Goal: Task Accomplishment & Management: Use online tool/utility

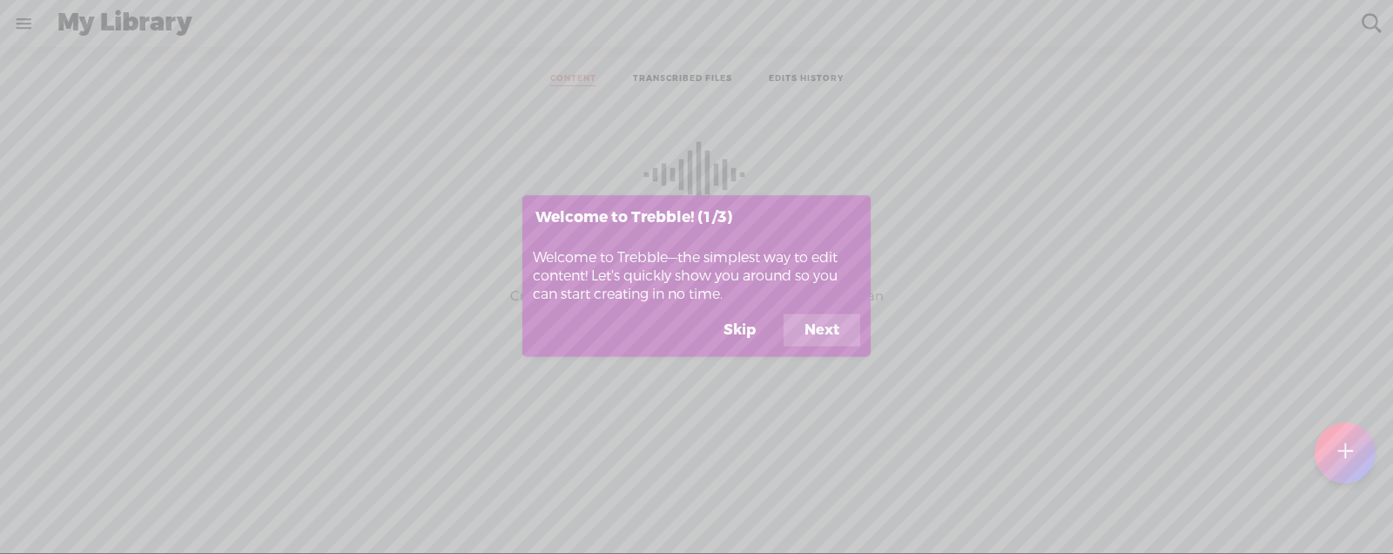
click at [741, 327] on button "Skip" at bounding box center [740, 329] width 74 height 33
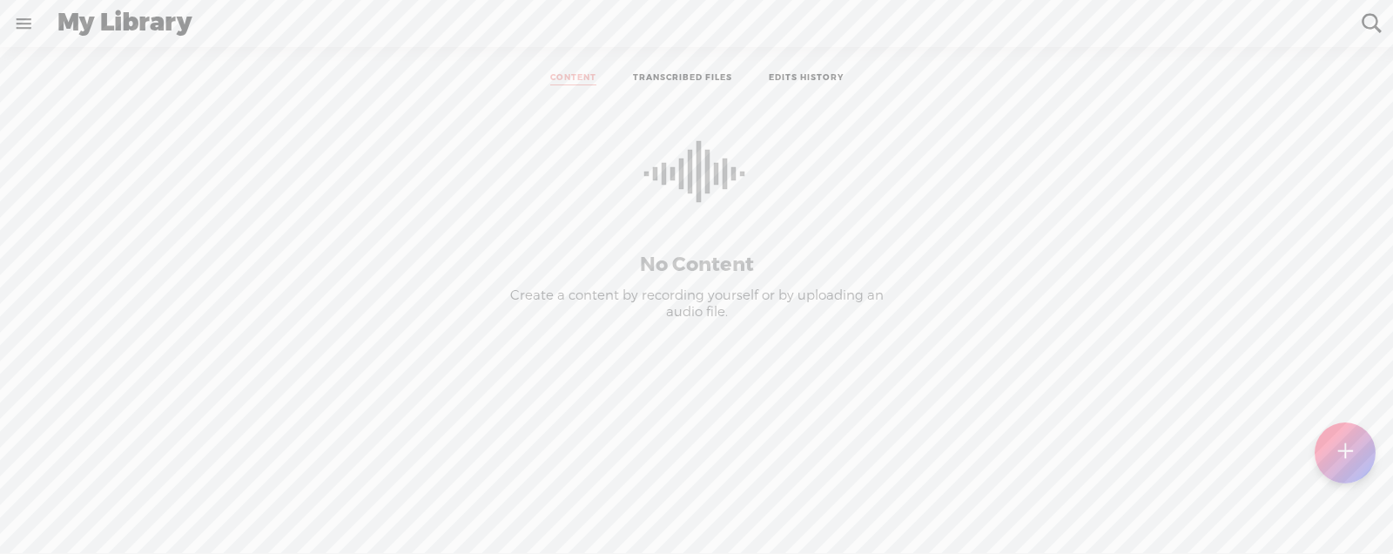
click at [25, 21] on link at bounding box center [23, 23] width 45 height 45
click at [98, 512] on div "SETTINGS" at bounding box center [94, 513] width 69 height 15
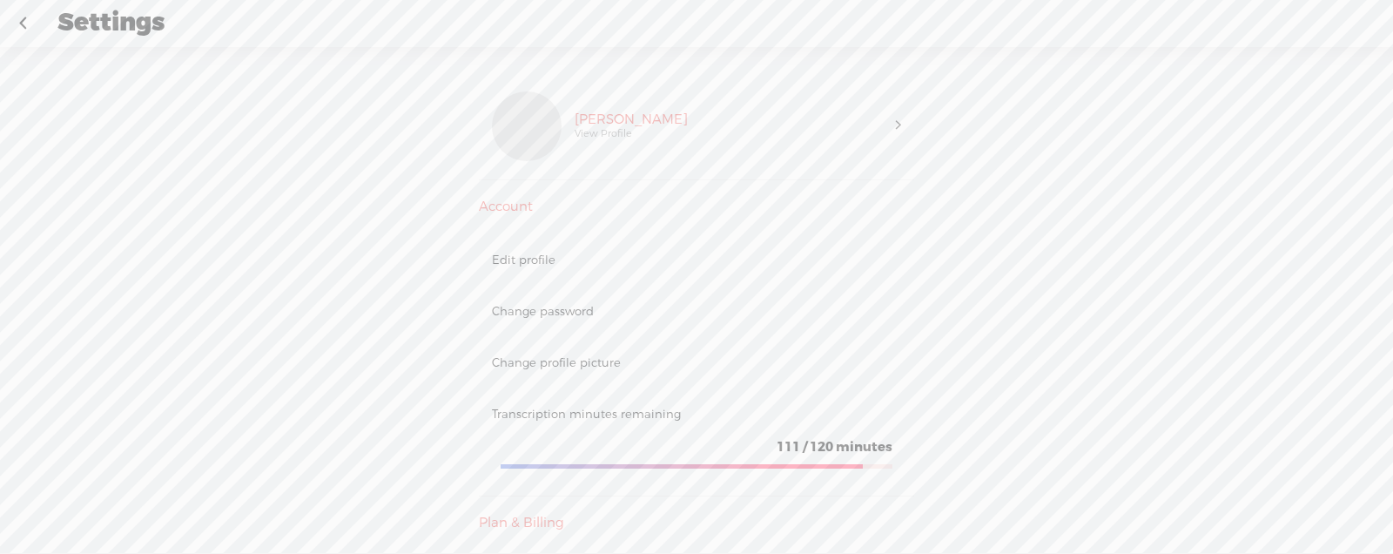
click at [17, 17] on link at bounding box center [23, 23] width 44 height 45
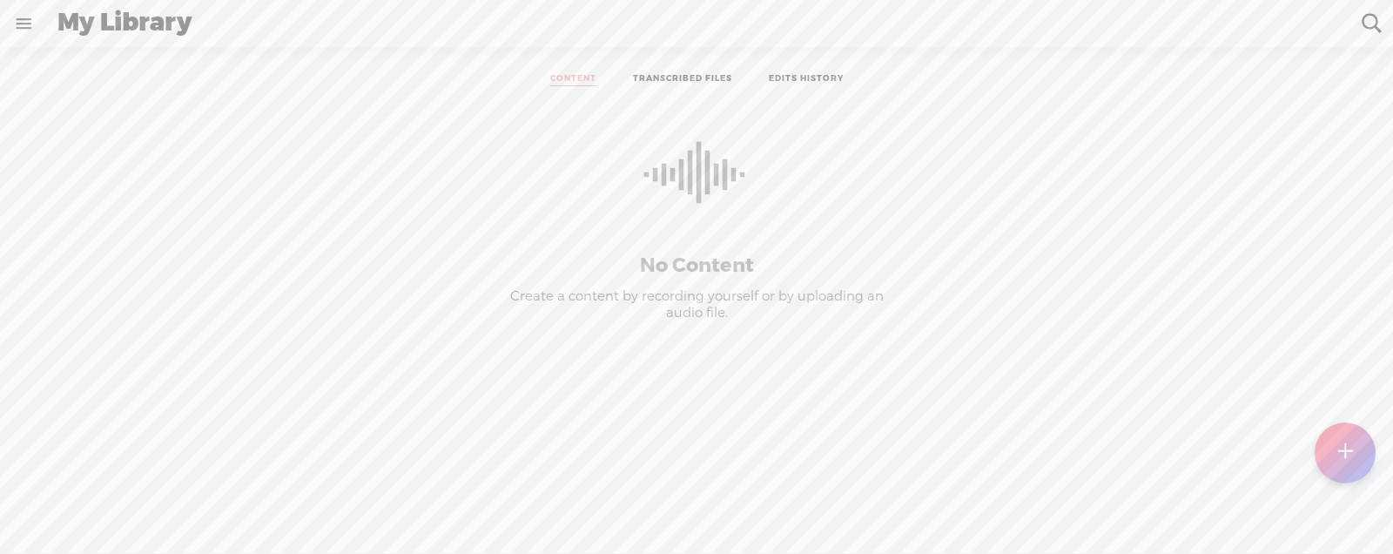
click at [640, 78] on link "TRANSCRIBED FILES" at bounding box center [682, 79] width 99 height 13
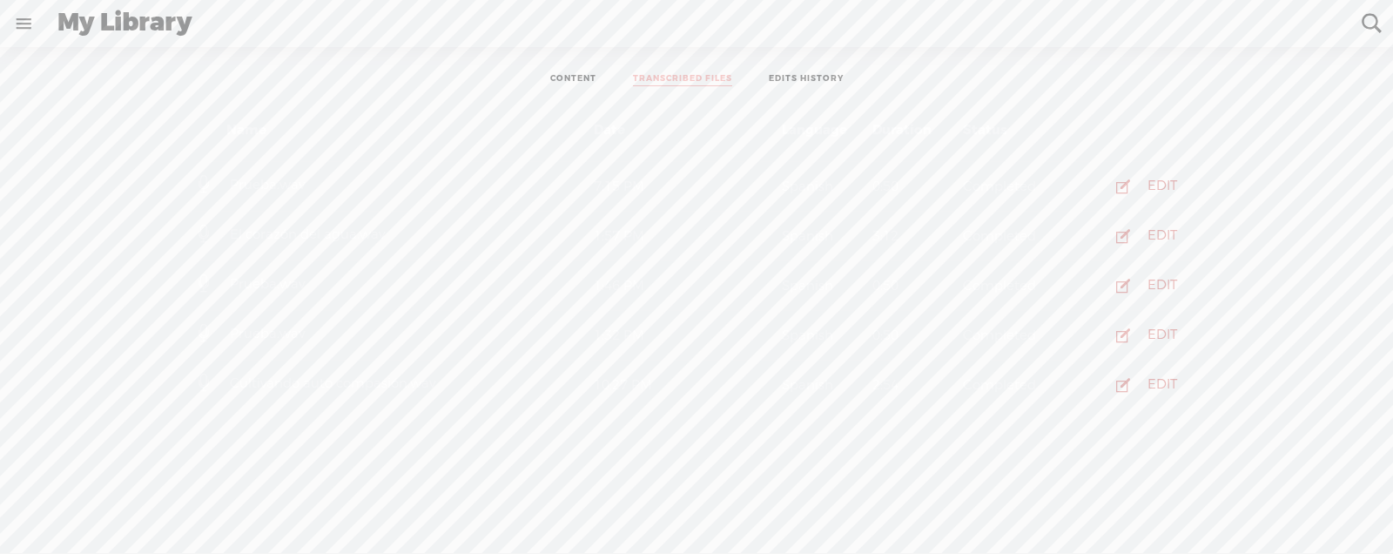
click at [826, 80] on link "EDITS HISTORY" at bounding box center [806, 79] width 75 height 13
click at [581, 81] on link "CONTENT" at bounding box center [573, 79] width 46 height 13
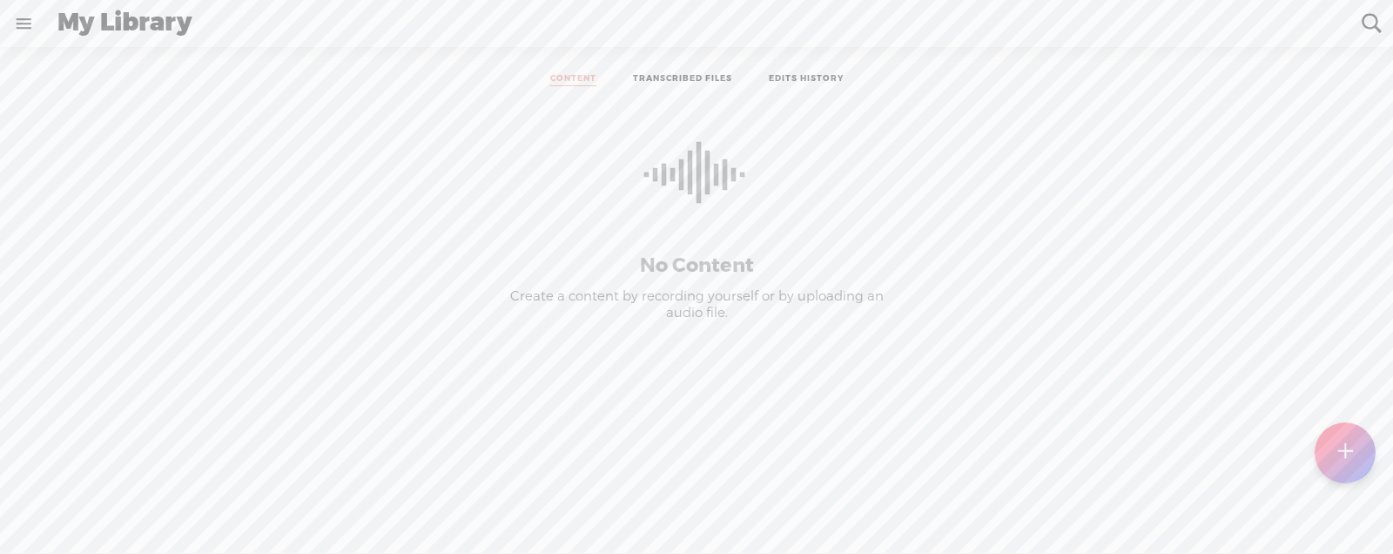
click at [33, 21] on link at bounding box center [23, 23] width 45 height 45
click at [102, 522] on div "SETTINGS" at bounding box center [115, 514] width 204 height 52
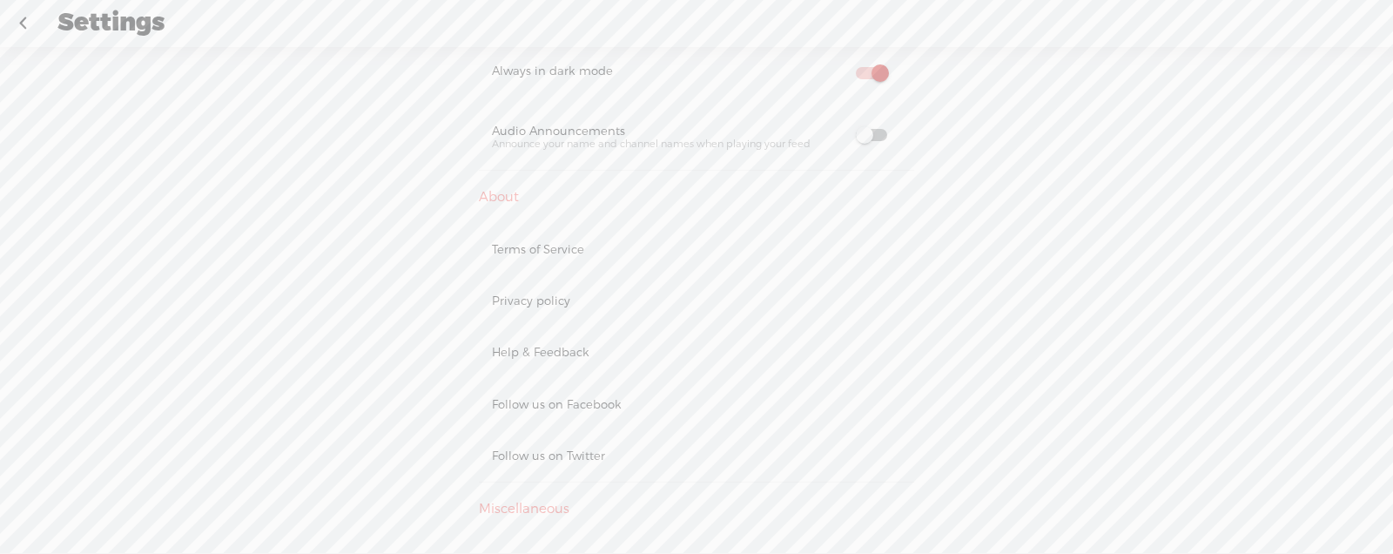
scroll to position [857, 0]
click at [861, 90] on span at bounding box center [871, 89] width 31 height 12
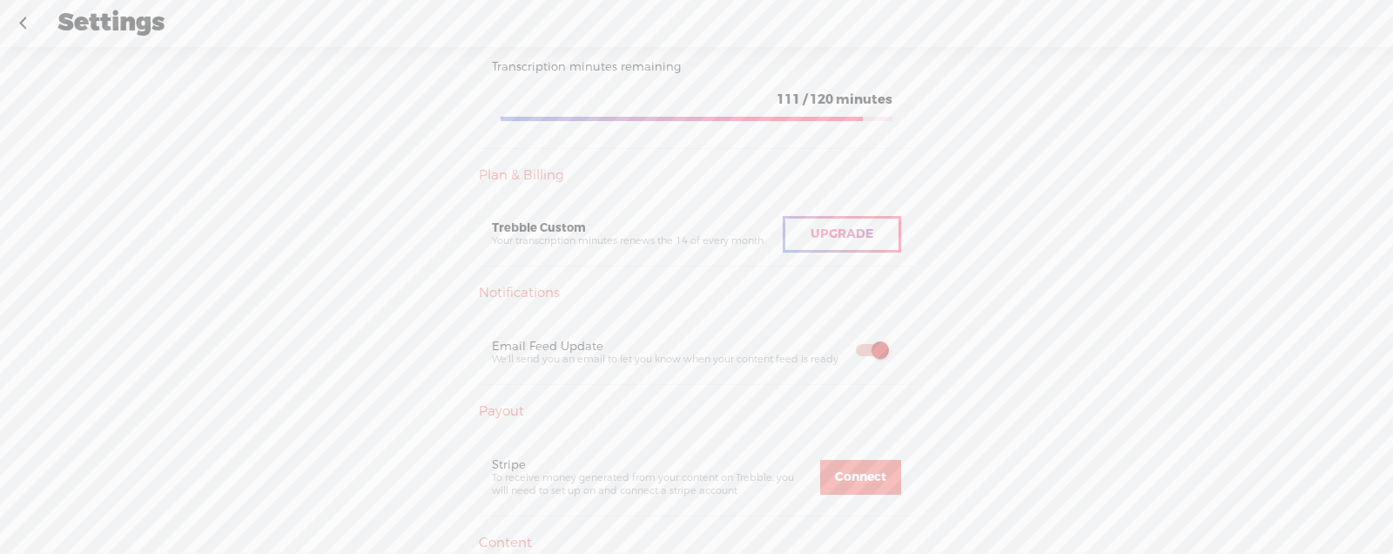
scroll to position [0, 0]
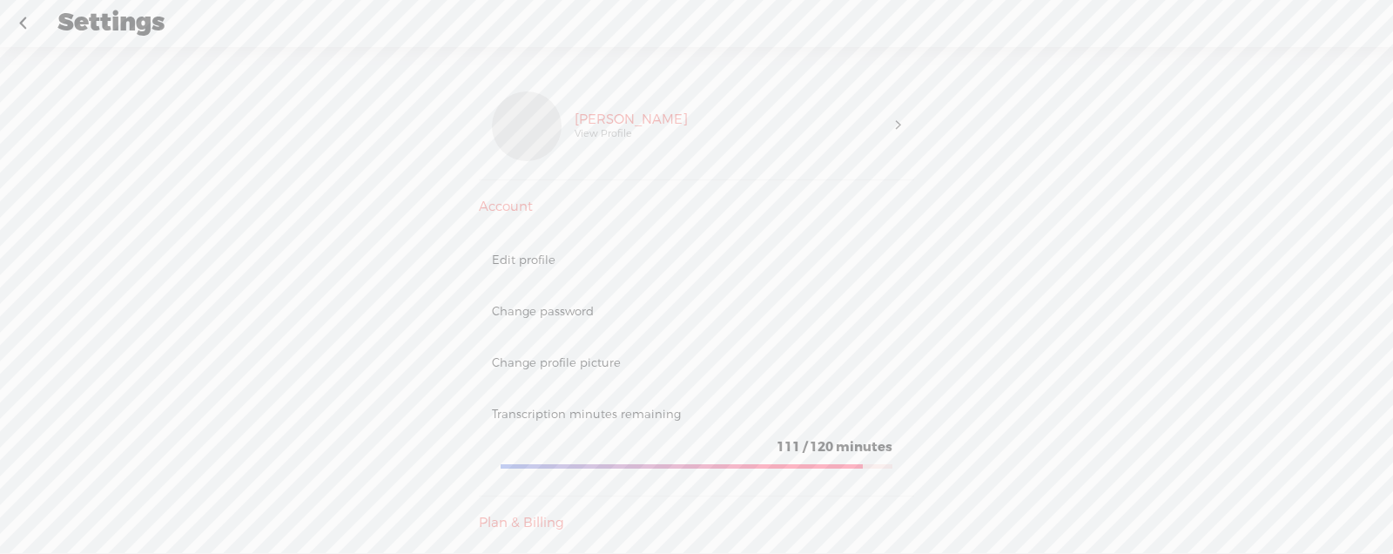
click at [35, 25] on link at bounding box center [23, 23] width 44 height 45
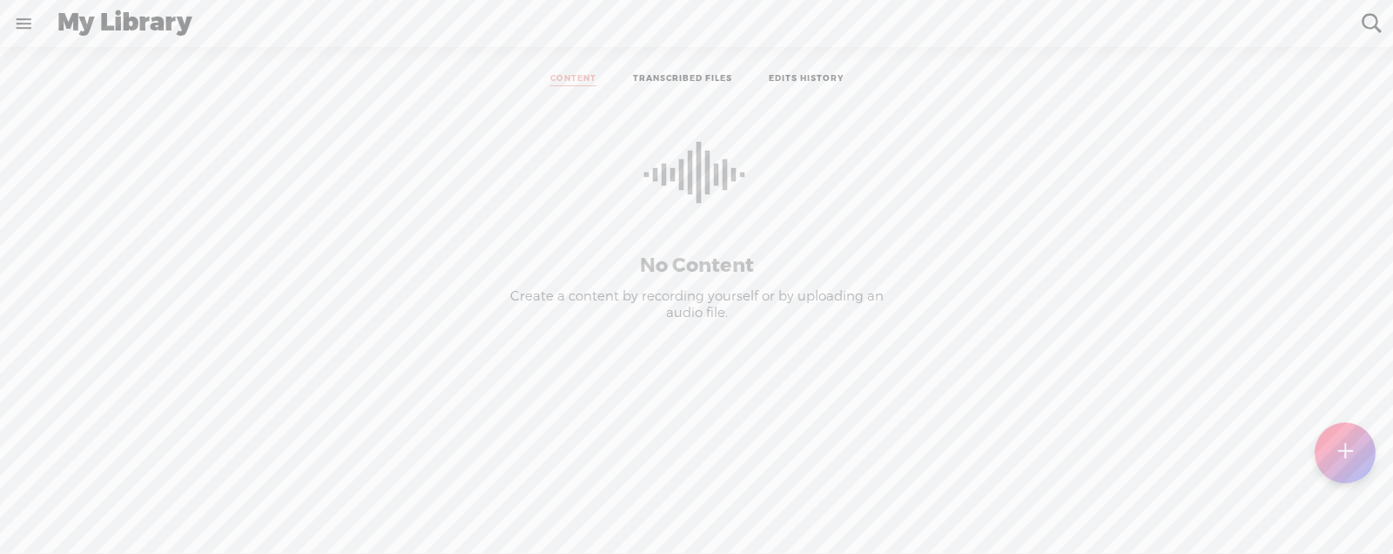
click at [700, 71] on ul "CONTENT TRANSCRIBED FILES EDITS HISTORY" at bounding box center [696, 79] width 461 height 39
click at [701, 73] on link "TRANSCRIBED FILES" at bounding box center [682, 79] width 99 height 13
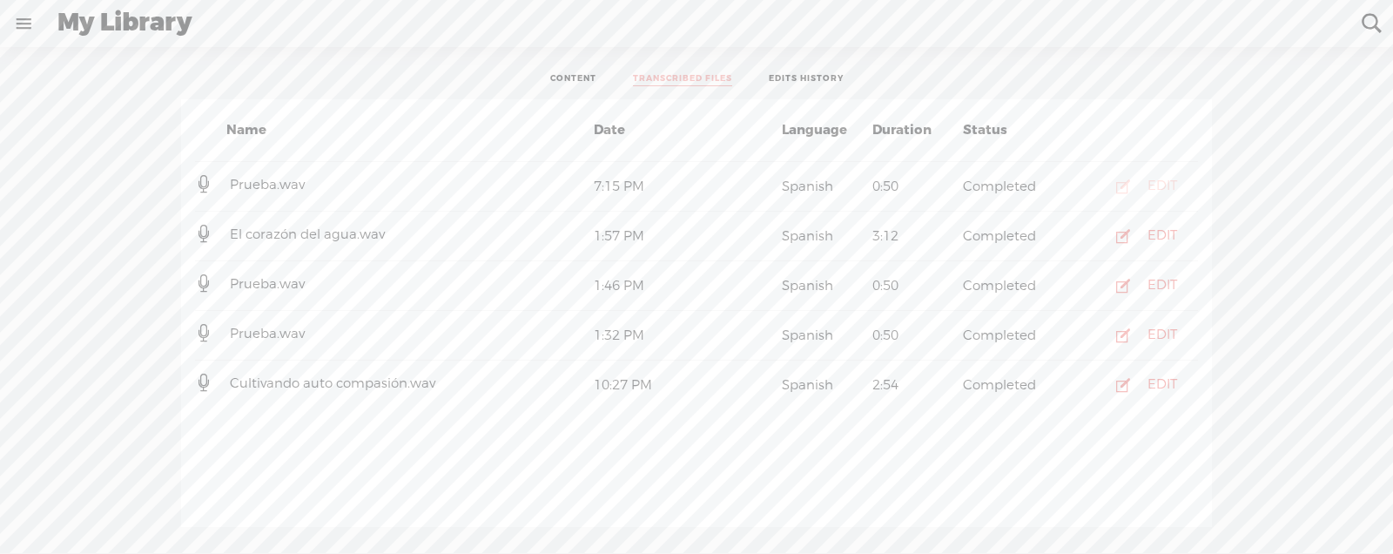
click at [1155, 185] on div "EDIT" at bounding box center [1163, 186] width 30 height 17
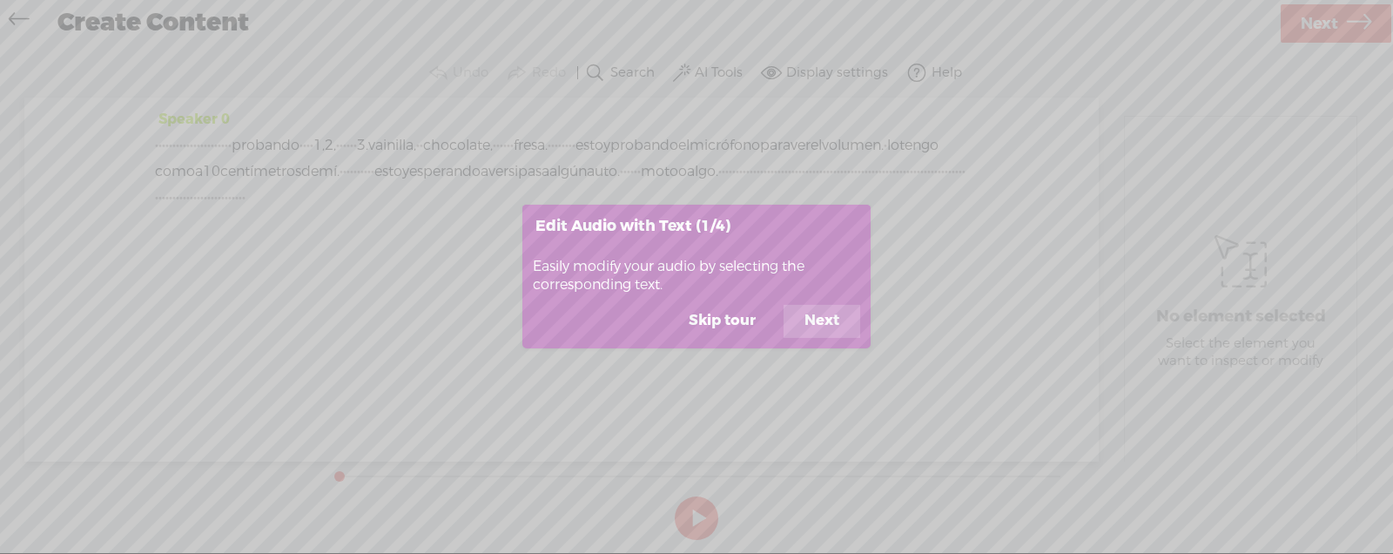
click at [739, 309] on button "Skip tour" at bounding box center [722, 321] width 109 height 33
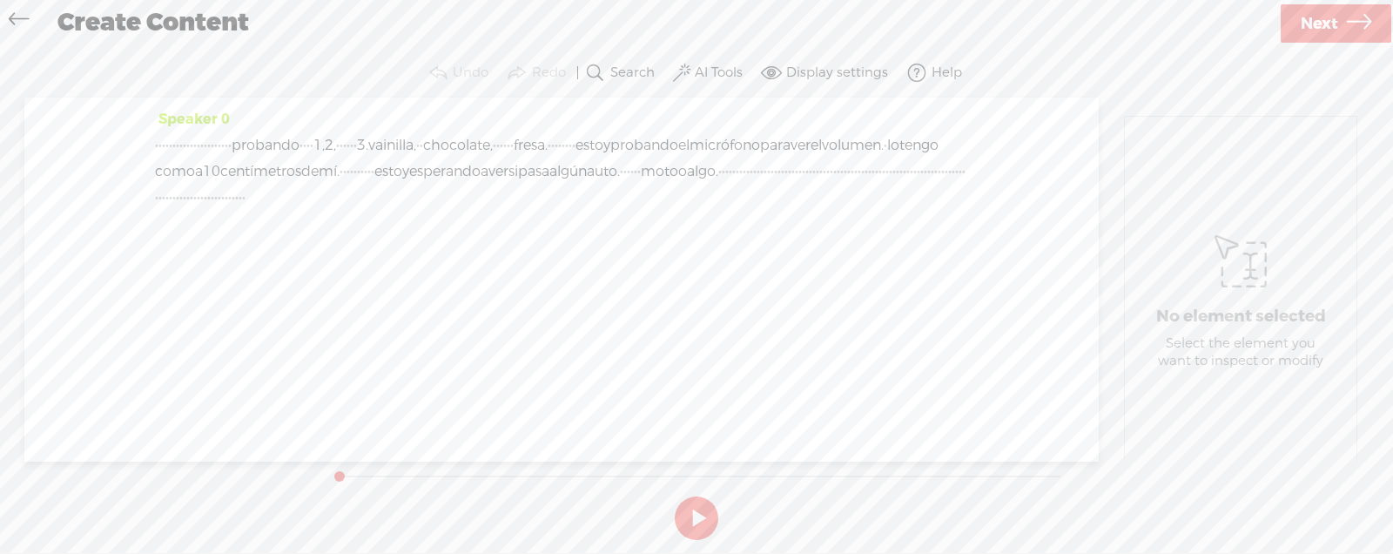
click at [690, 75] on span at bounding box center [681, 73] width 17 height 21
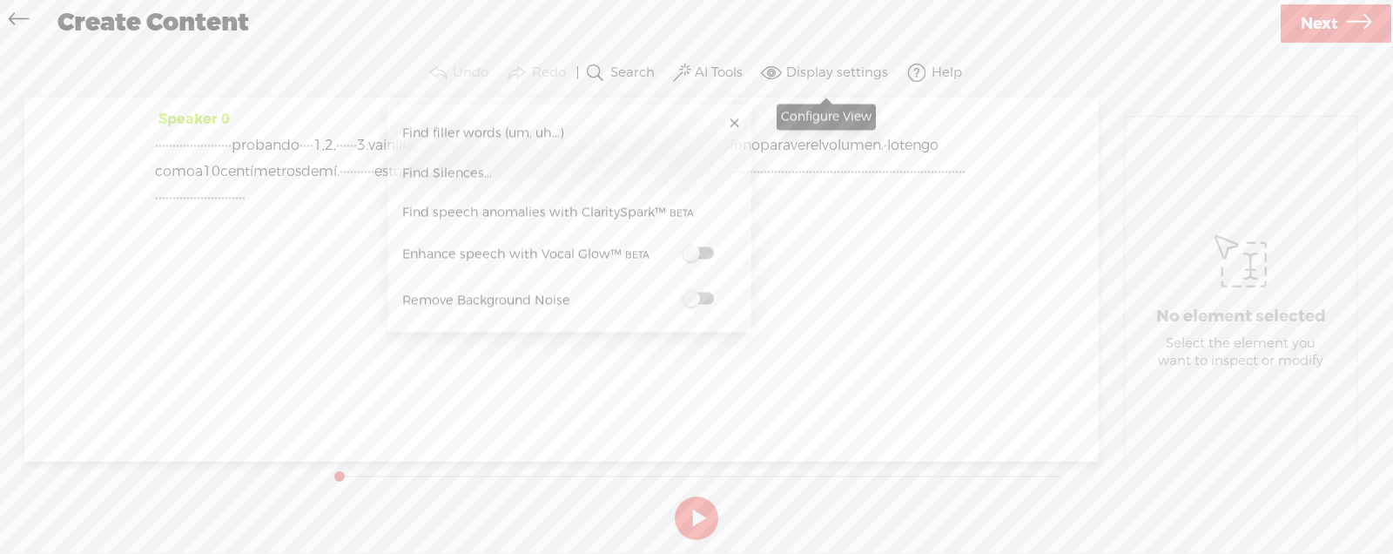
click at [814, 78] on label "Display settings" at bounding box center [837, 72] width 102 height 17
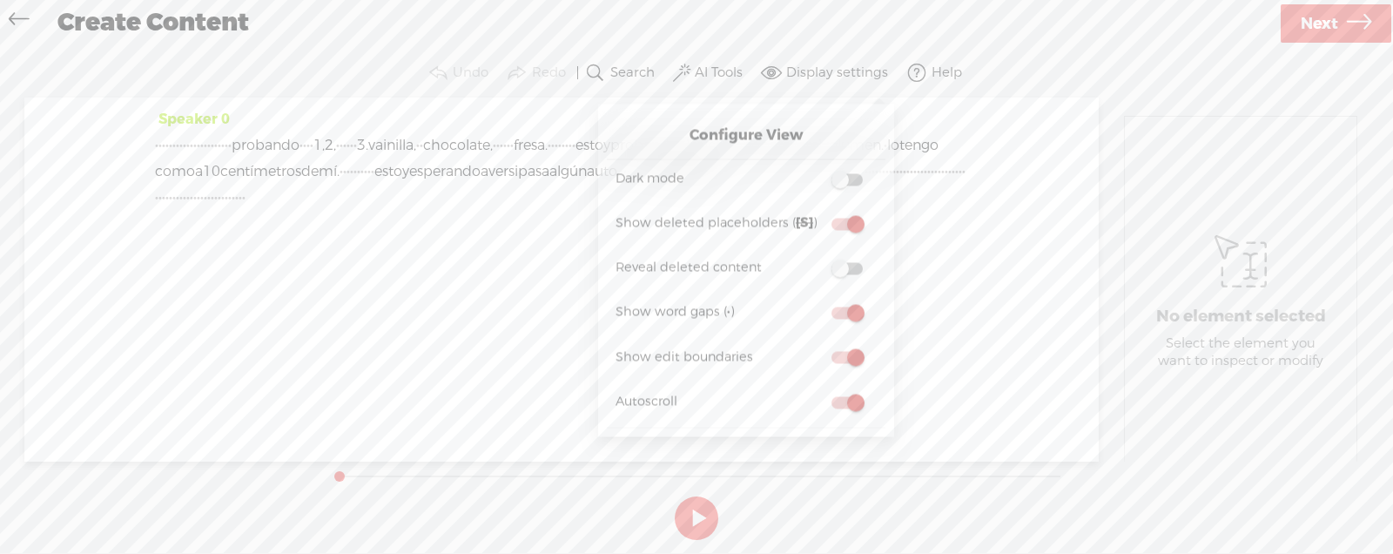
click at [991, 341] on div "Speaker 0 · · · · · · · · · · · · · · · · · · · · · · probando · · · · 1, 2, · …" at bounding box center [561, 280] width 1074 height 364
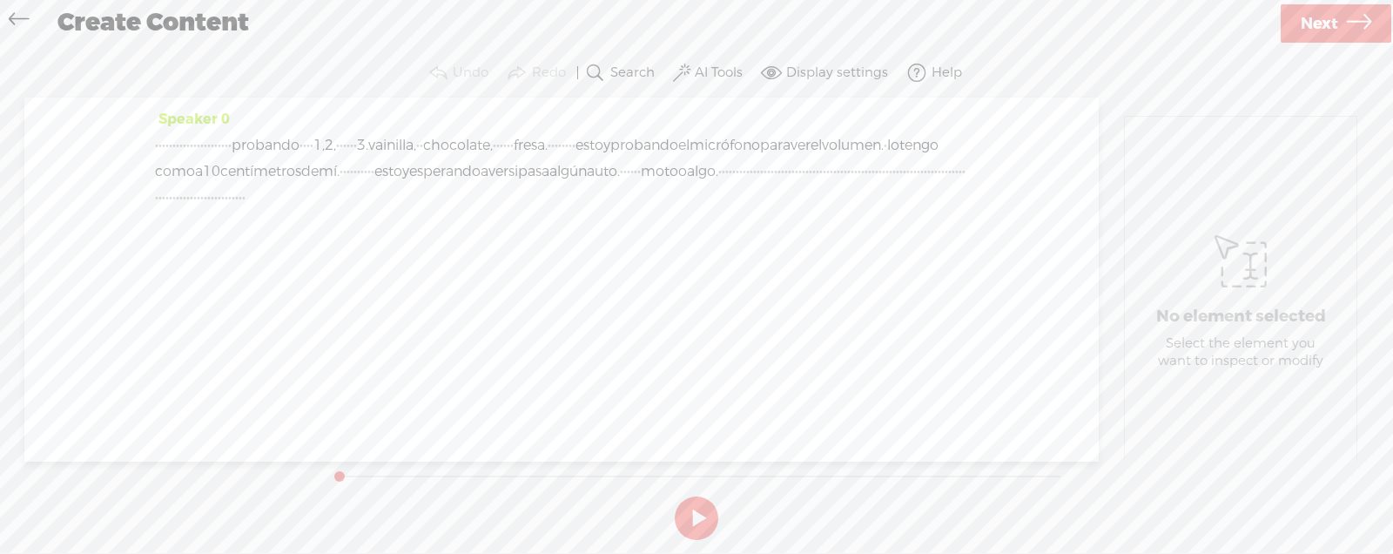
drag, startPoint x: 822, startPoint y: 217, endPoint x: 232, endPoint y: 120, distance: 598.2
click at [232, 120] on div "Speaker 0 · · · · · · · · · · · · · · · · · · · · · · probando · · · · 1, 2, · …" at bounding box center [561, 165] width 813 height 118
drag, startPoint x: 208, startPoint y: 137, endPoint x: 786, endPoint y: 232, distance: 585.9
click at [786, 211] on div "· · · · · · · · · · · · · · · · · · · · · · probando · · · · 1, 2, · · · · · · …" at bounding box center [561, 171] width 813 height 78
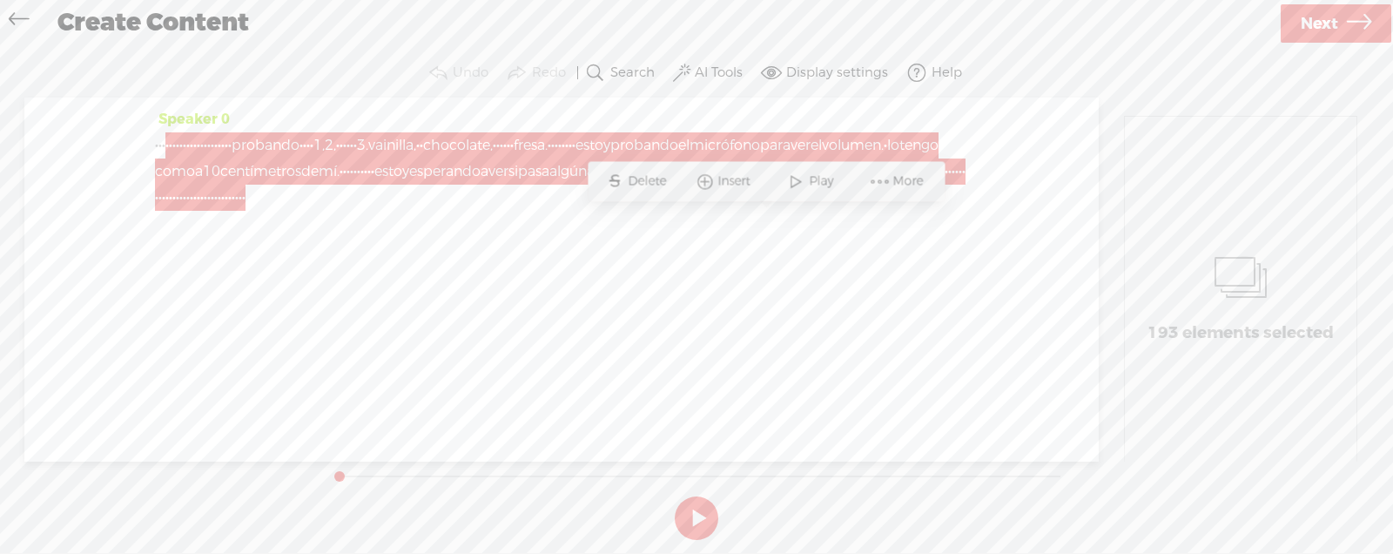
click at [933, 265] on div "Speaker 0 · · · · · · · · · · · · · · · · · · · · · · probando · · · · 1, 2, · …" at bounding box center [561, 280] width 1074 height 364
click at [875, 179] on span at bounding box center [880, 180] width 26 height 31
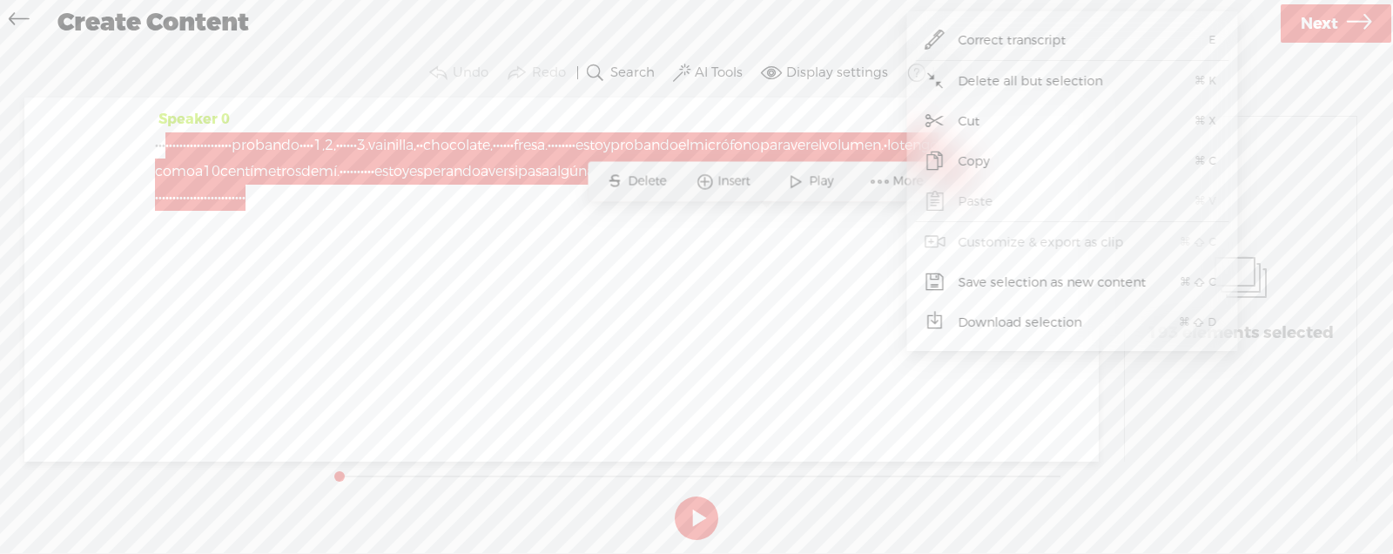
click at [825, 268] on div "Speaker 0 · · · · · · · · · · · · · · · · · · · · · · probando · · · · 1, 2, · …" at bounding box center [561, 280] width 1074 height 364
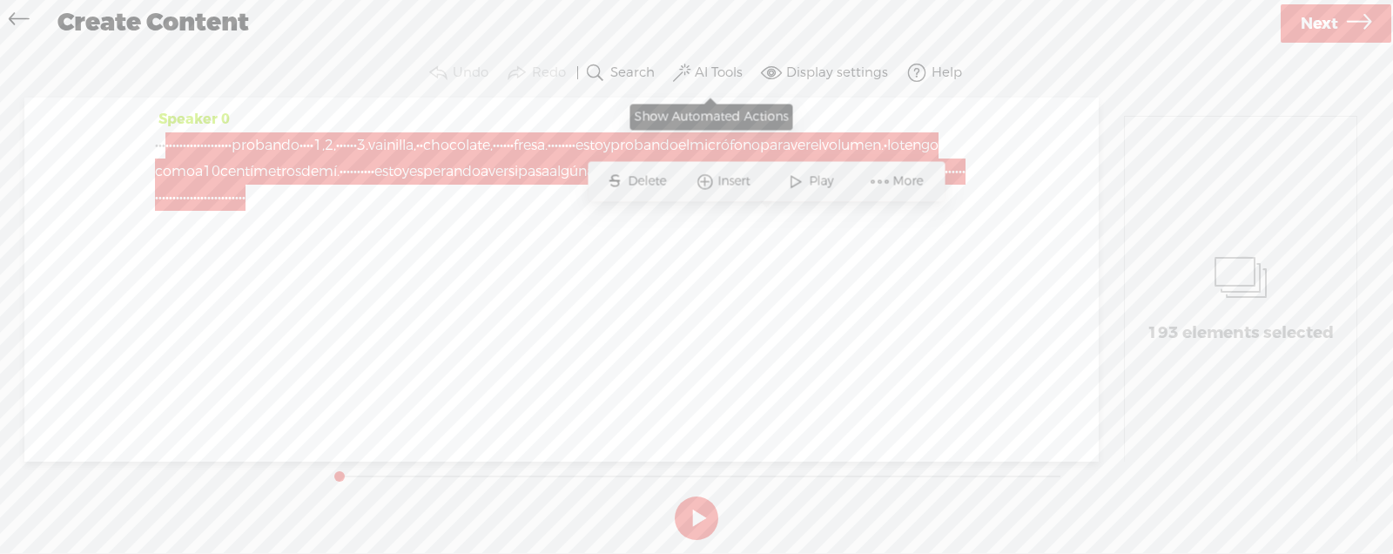
click at [707, 70] on label "AI Tools" at bounding box center [719, 72] width 48 height 17
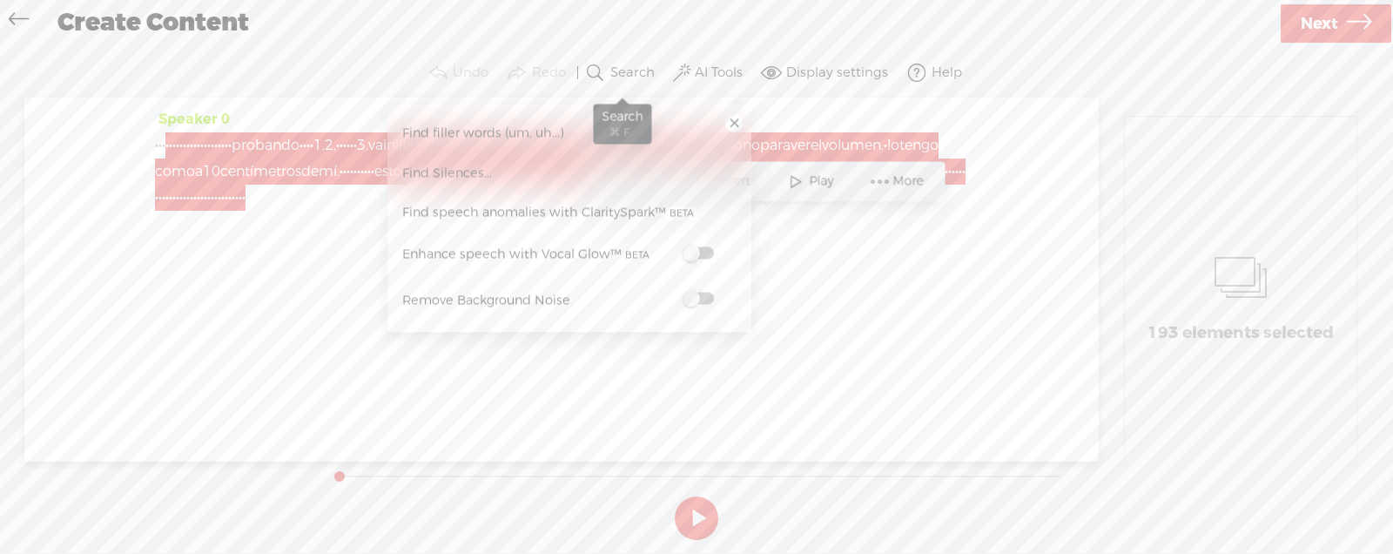
click at [602, 71] on span at bounding box center [595, 73] width 21 height 21
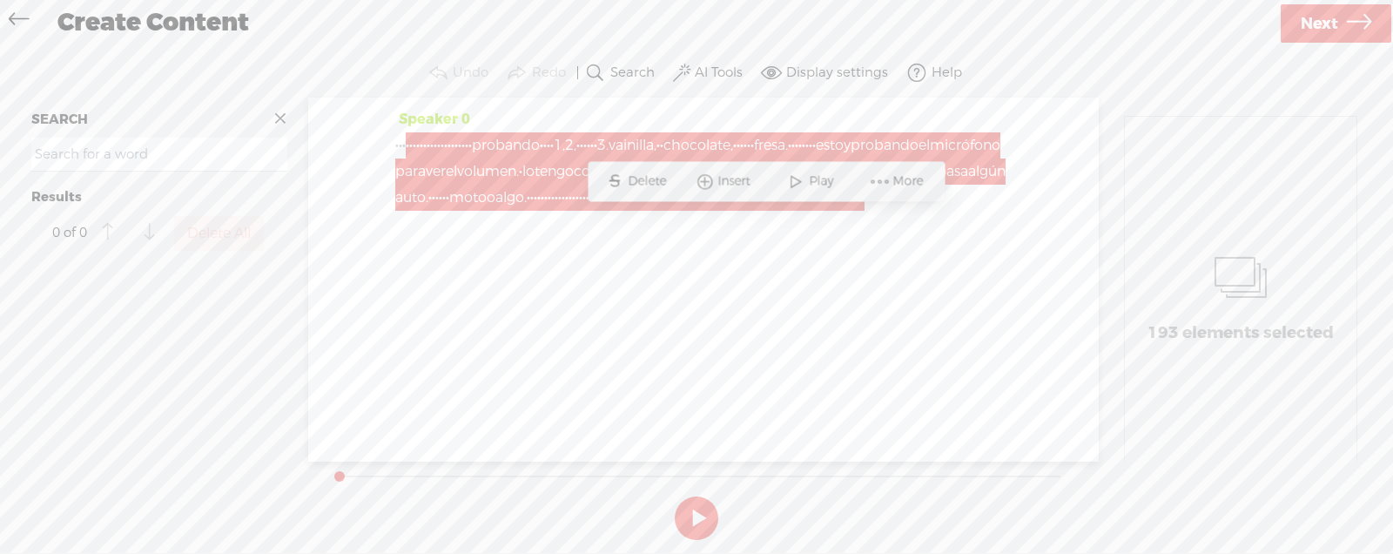
click at [549, 70] on label "Redo" at bounding box center [549, 72] width 34 height 17
click at [25, 10] on icon at bounding box center [19, 21] width 20 height 39
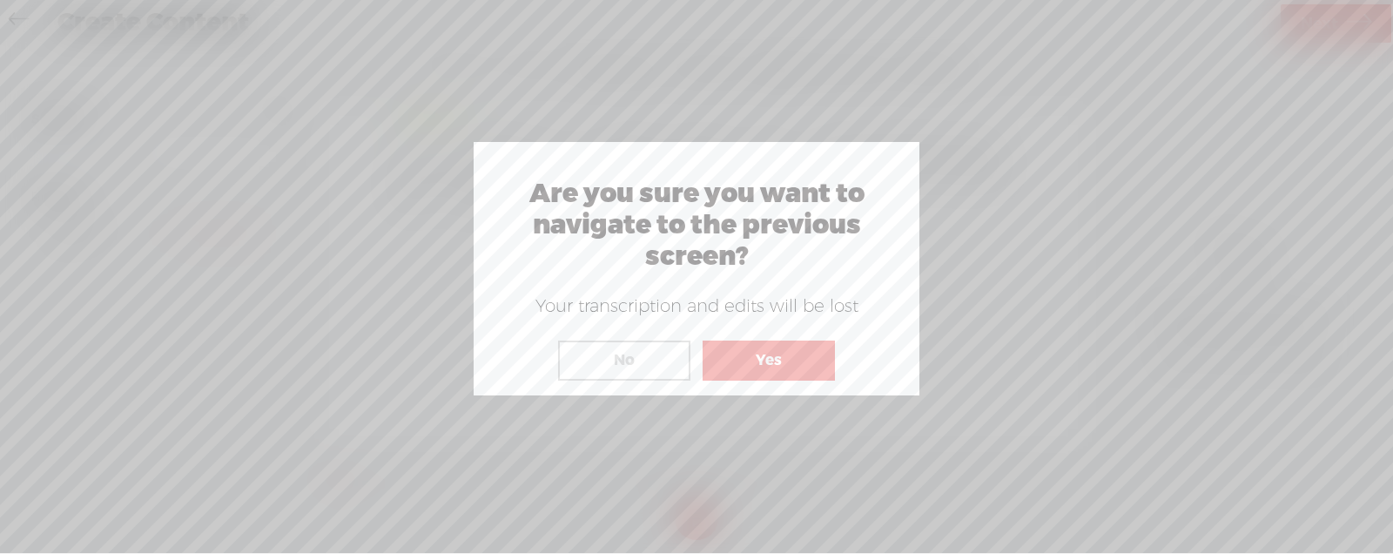
click at [640, 374] on button "No" at bounding box center [624, 360] width 132 height 40
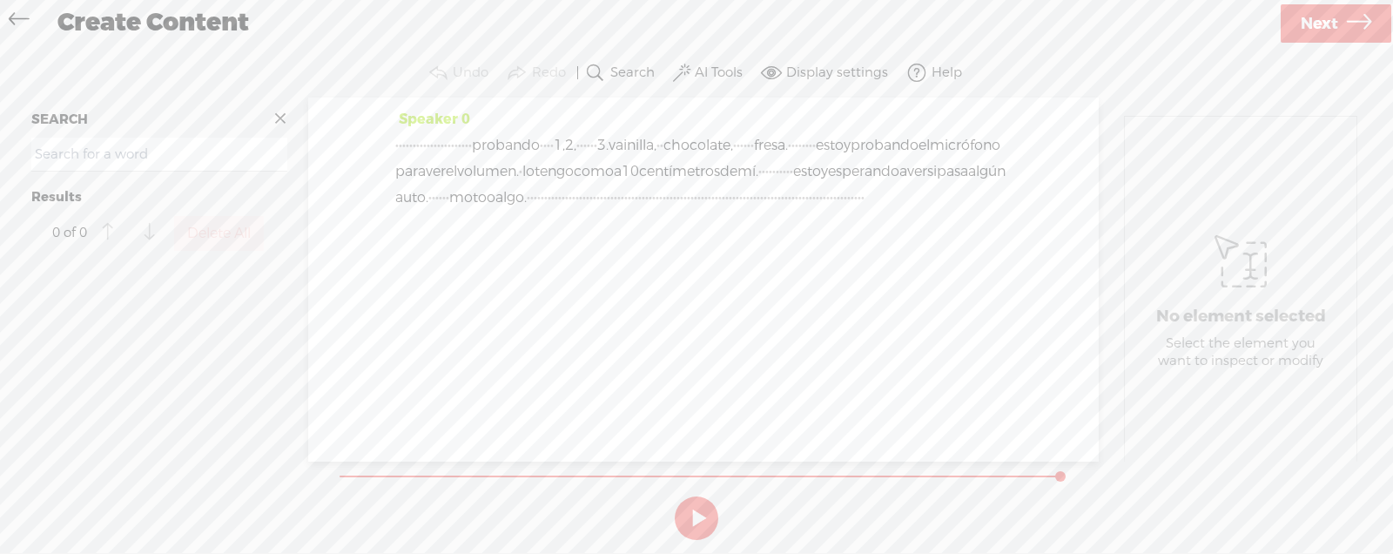
drag, startPoint x: 341, startPoint y: 476, endPoint x: 1197, endPoint y: 495, distance: 856.1
click at [1201, 498] on div "Trebble audio editor works best with Google Chrome or Firefox. Please switch yo…" at bounding box center [696, 298] width 1358 height 498
drag, startPoint x: 1216, startPoint y: 347, endPoint x: 1208, endPoint y: 342, distance: 9.0
click at [1216, 347] on div "Select the element you want to inspect or modify" at bounding box center [1241, 352] width 178 height 34
click at [906, 71] on span at bounding box center [916, 73] width 21 height 21
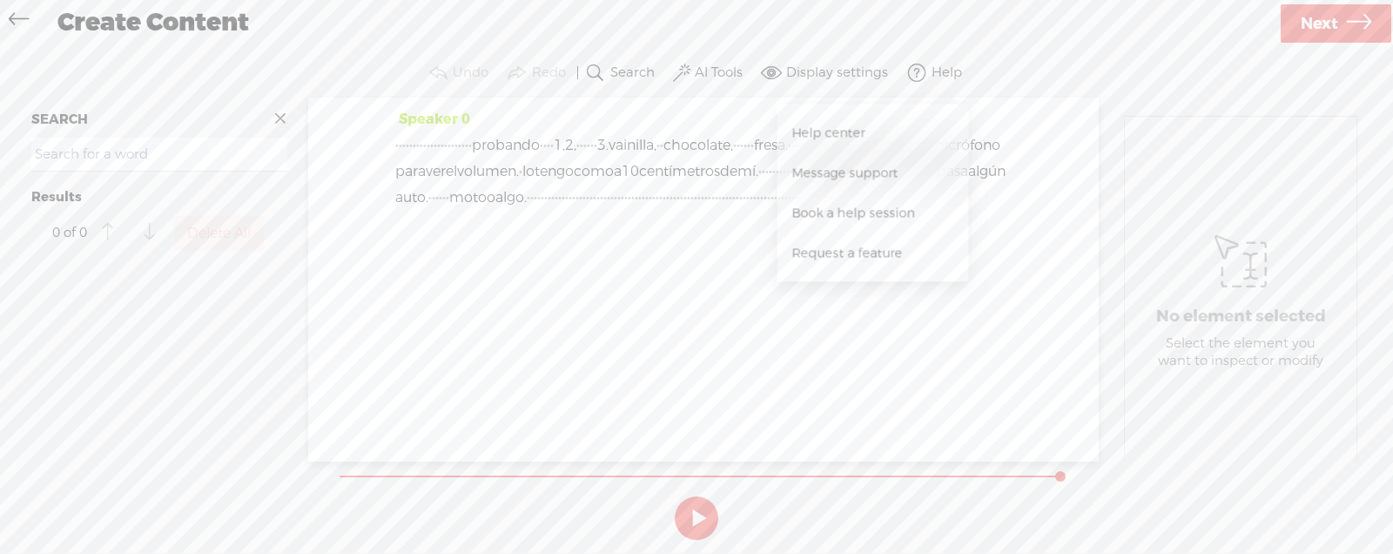
drag, startPoint x: 140, startPoint y: 294, endPoint x: 88, endPoint y: 109, distance: 192.7
click at [139, 293] on div at bounding box center [159, 364] width 270 height 206
click at [14, 25] on icon at bounding box center [19, 21] width 20 height 39
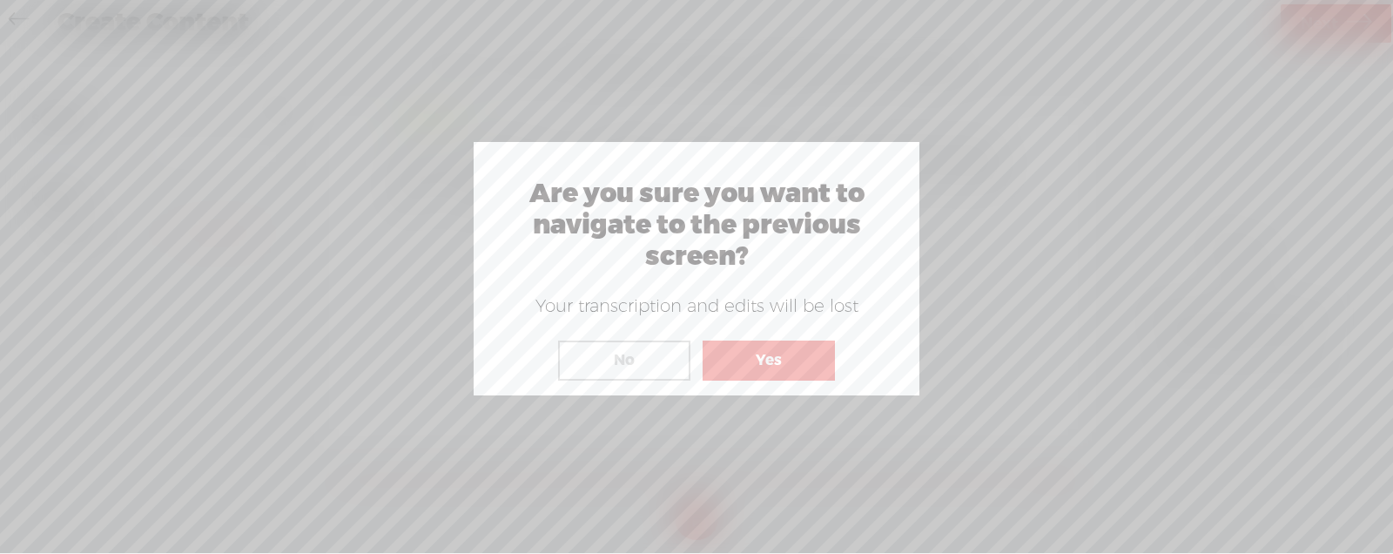
click at [809, 388] on div "Are you sure you want to navigate to the previous screen? Your transcription an…" at bounding box center [697, 268] width 446 height 253
click at [805, 381] on div "Are you sure you want to navigate to the previous screen? Your transcription an…" at bounding box center [697, 268] width 446 height 253
click at [807, 377] on button "Yes" at bounding box center [769, 360] width 132 height 40
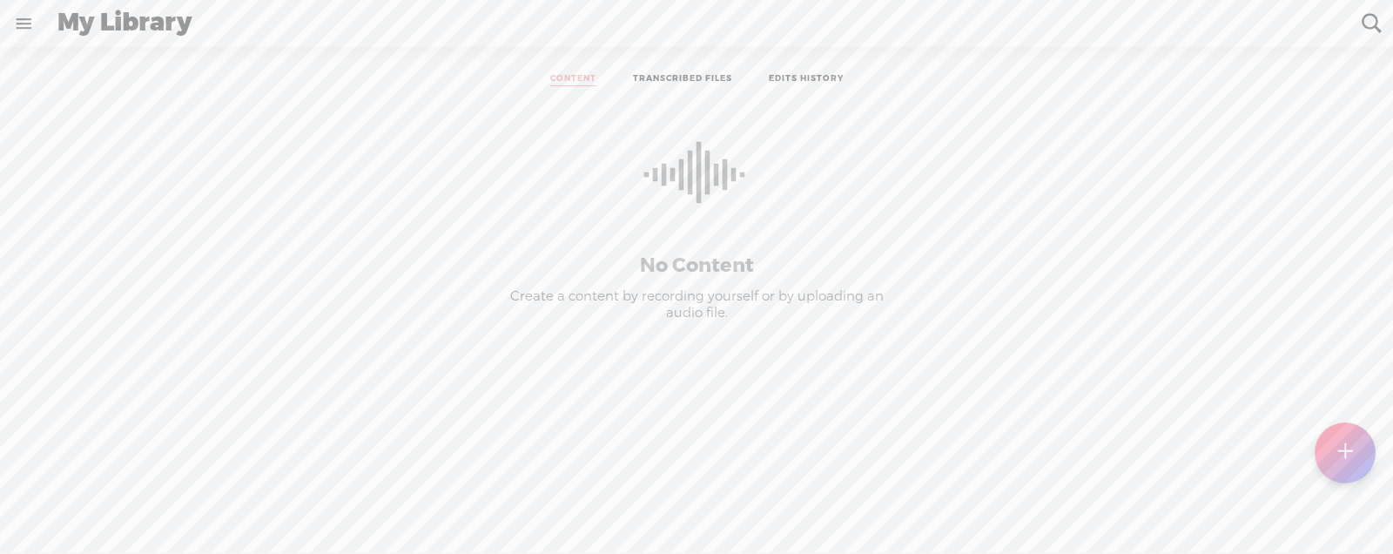
click at [4, 23] on link at bounding box center [23, 23] width 45 height 45
click at [78, 266] on div "MY LIBRARY" at bounding box center [105, 273] width 88 height 15
click at [107, 297] on div "HELP & FEEDBACK" at bounding box center [111, 312] width 197 height 39
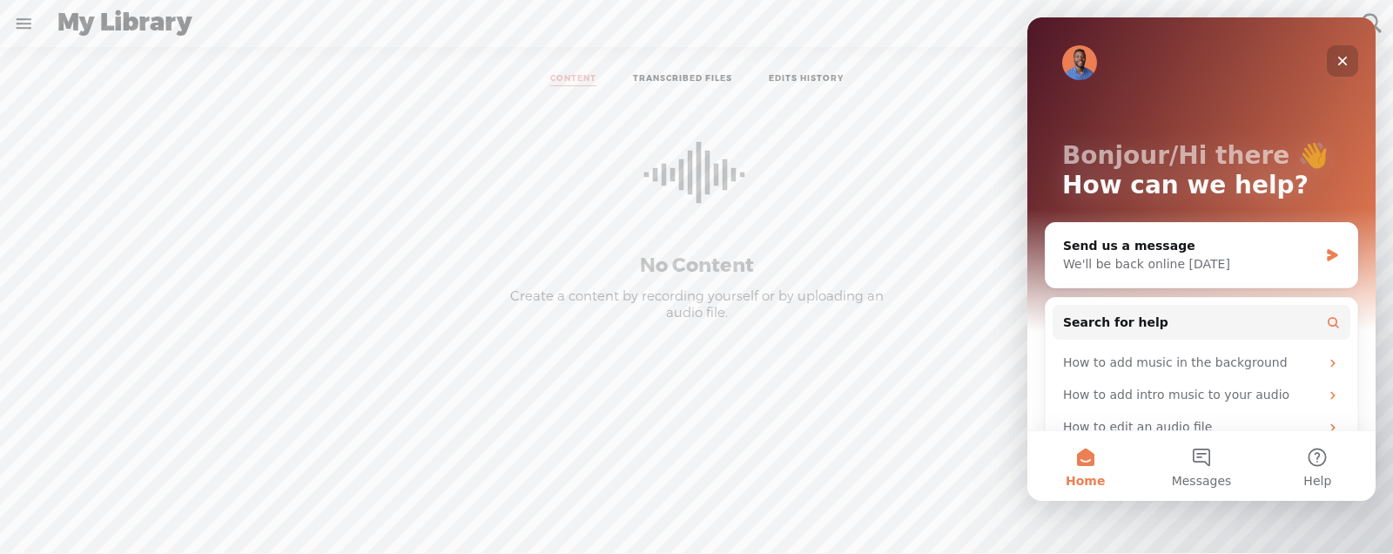
click at [1347, 52] on div "Close" at bounding box center [1342, 60] width 31 height 31
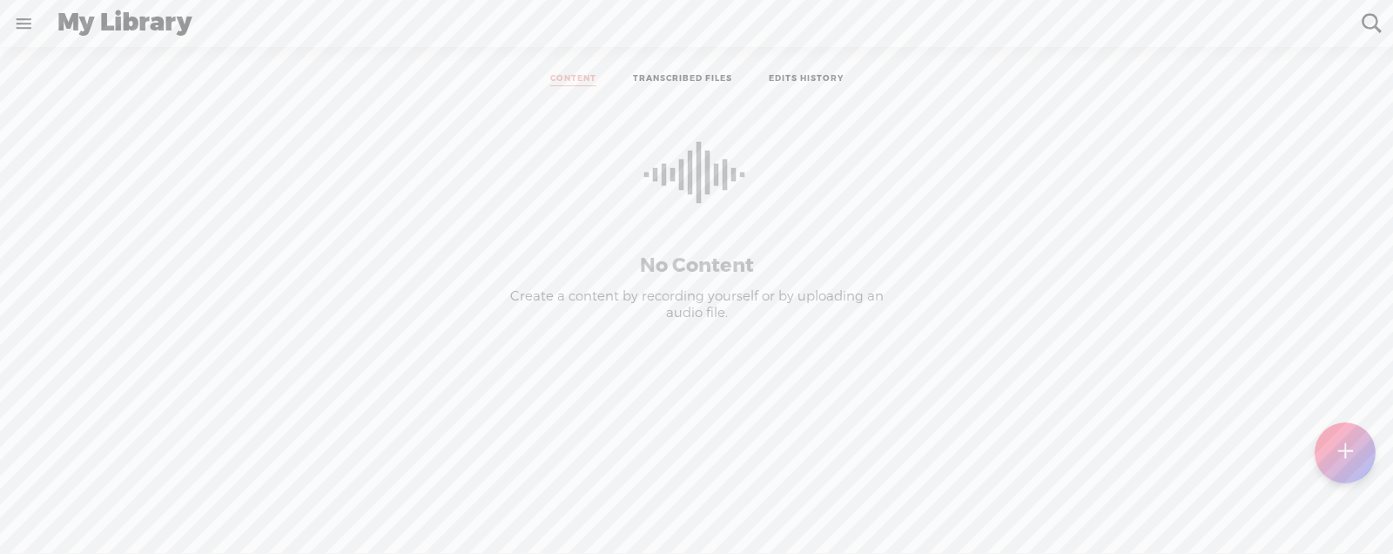
click at [25, 17] on link at bounding box center [23, 23] width 45 height 45
click at [75, 65] on div "terapia" at bounding box center [96, 56] width 167 height 87
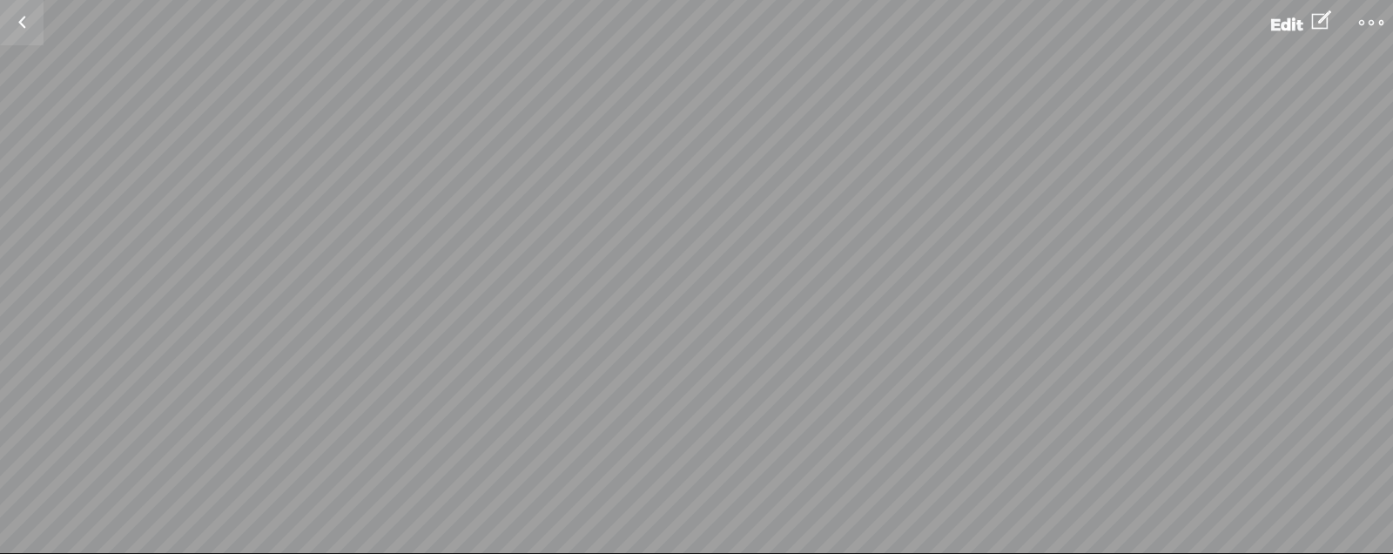
click at [87, 61] on div "Change Picture [PERSON_NAME] @terapia [DOMAIN_NAME] Following Follow 0 Follower…" at bounding box center [696, 191] width 1393 height 313
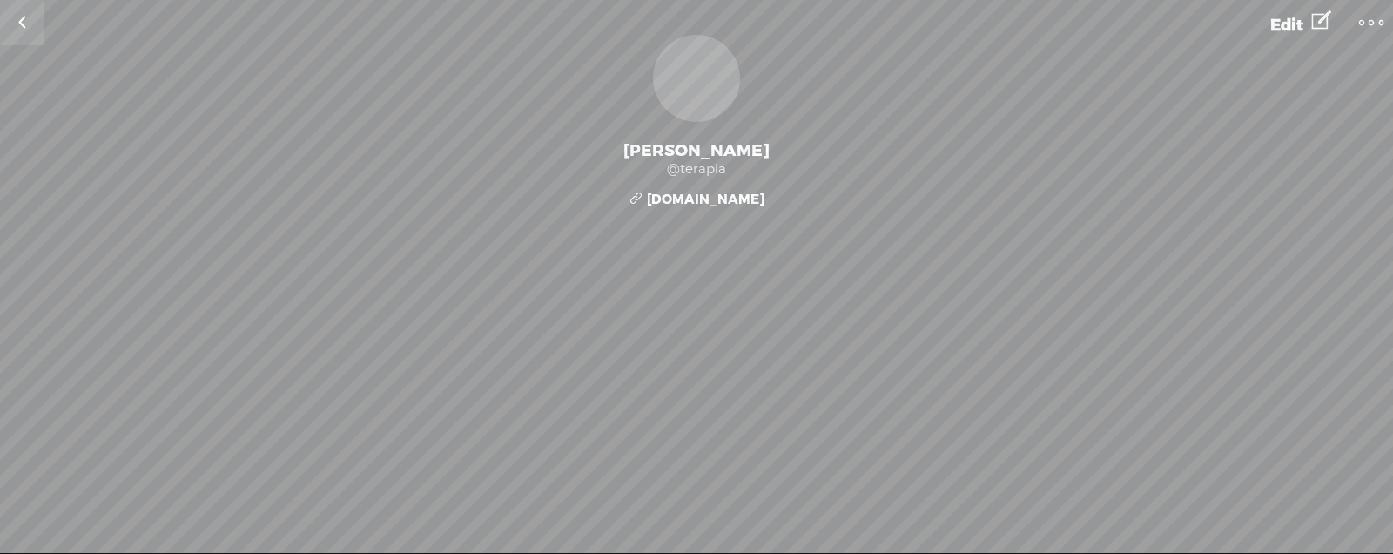
click at [1362, 24] on t at bounding box center [1371, 22] width 24 height 24
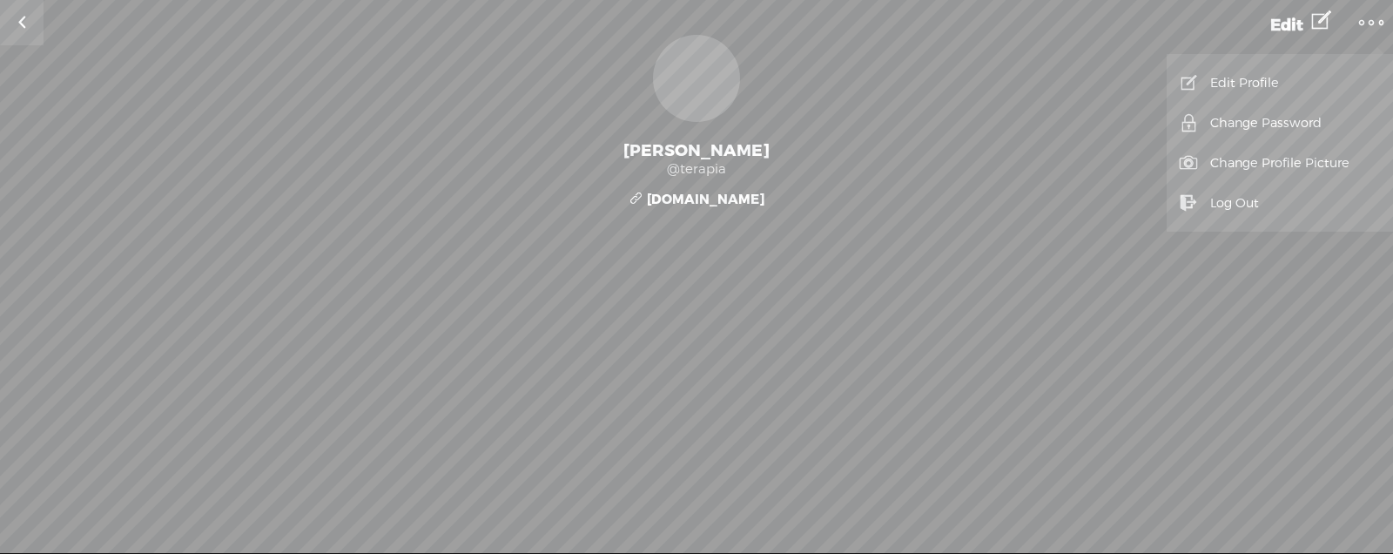
click at [9, 24] on link at bounding box center [22, 22] width 44 height 45
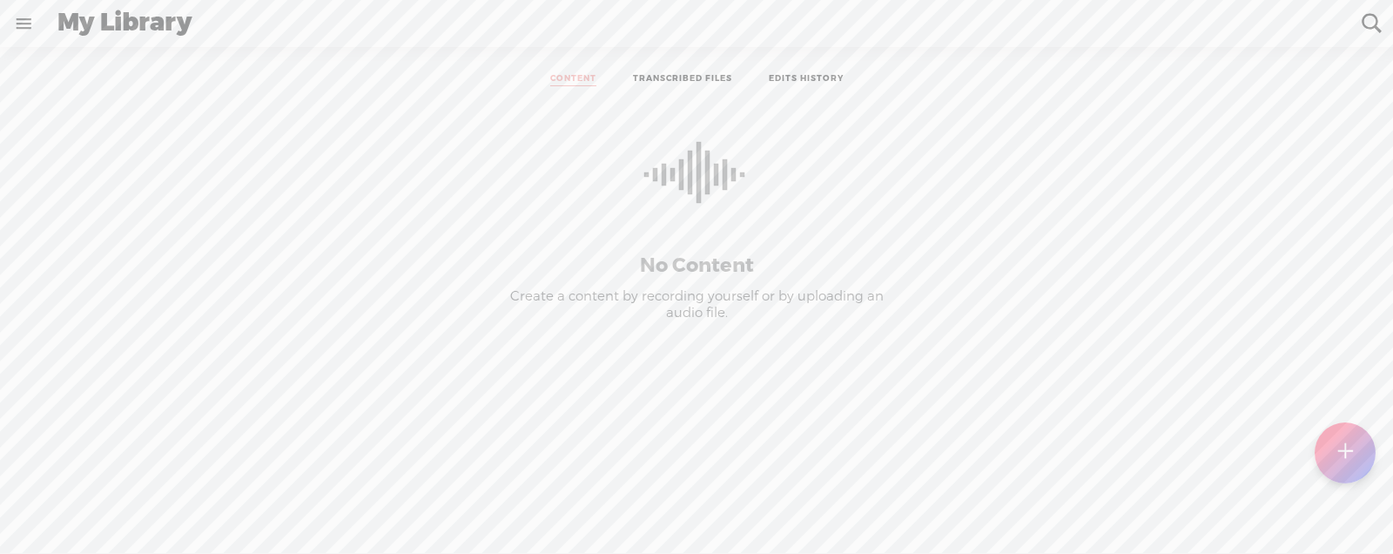
click at [729, 160] on icon at bounding box center [696, 185] width 104 height 175
click at [714, 168] on icon at bounding box center [696, 185] width 104 height 175
click at [708, 74] on link "TRANSCRIBED FILES" at bounding box center [682, 79] width 99 height 13
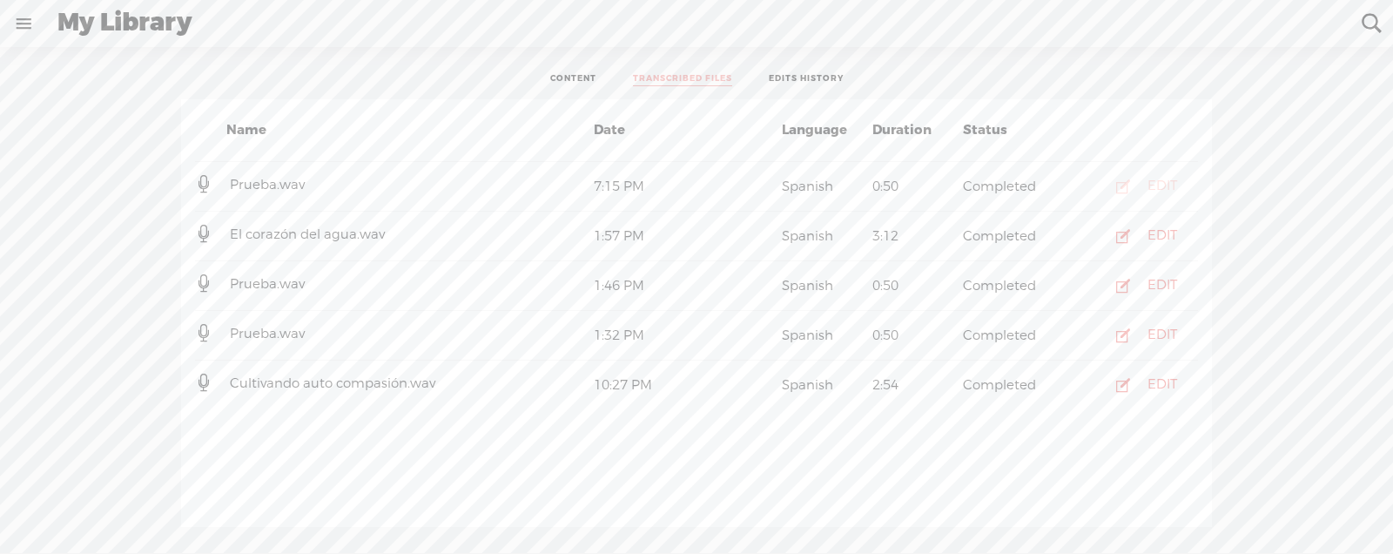
click at [1155, 185] on div "EDIT" at bounding box center [1163, 186] width 30 height 17
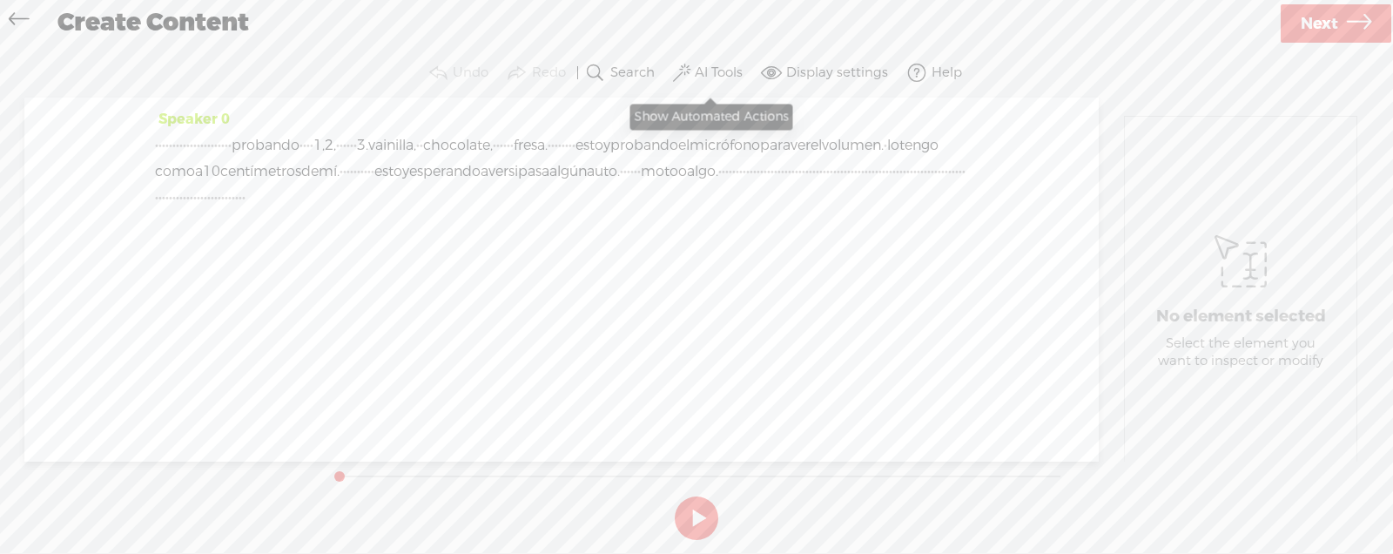
click at [701, 77] on label "AI Tools" at bounding box center [719, 72] width 48 height 17
